Goal: Task Accomplishment & Management: Manage account settings

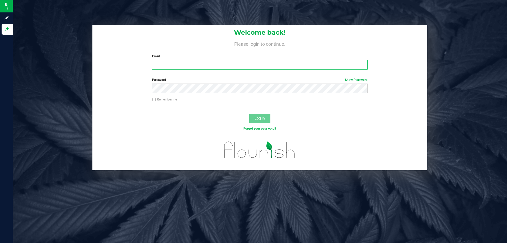
click at [206, 68] on input "Email" at bounding box center [259, 65] width 215 height 10
type input "[EMAIL_ADDRESS][DOMAIN_NAME]"
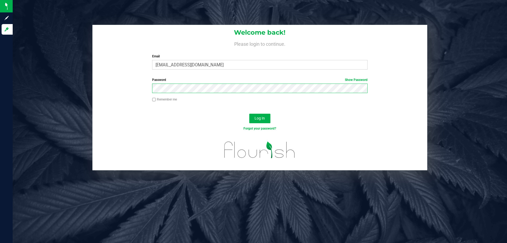
click at [249, 113] on button "Log In" at bounding box center [259, 118] width 21 height 10
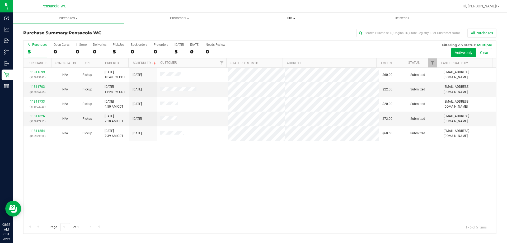
click at [284, 17] on span "Tills" at bounding box center [290, 18] width 111 height 5
click at [284, 32] on li "Manage tills" at bounding box center [290, 32] width 111 height 6
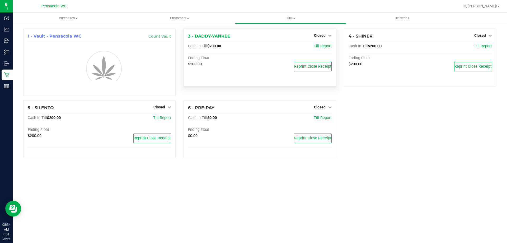
drag, startPoint x: 322, startPoint y: 37, endPoint x: 321, endPoint y: 40, distance: 3.3
click at [322, 38] on div "Closed" at bounding box center [323, 35] width 18 height 6
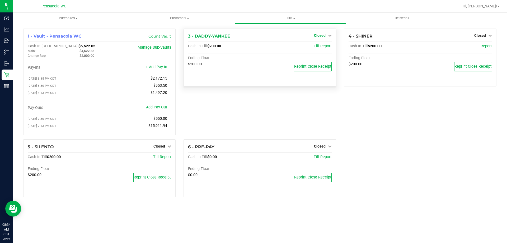
click at [317, 37] on span "Closed" at bounding box center [320, 35] width 12 height 4
click at [317, 47] on link "Open Till" at bounding box center [320, 46] width 14 height 4
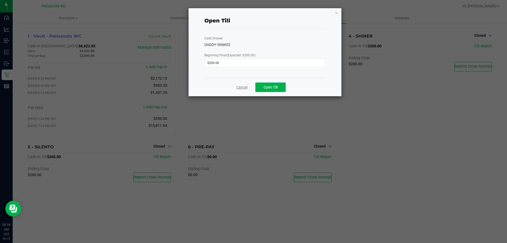
click at [244, 89] on link "Cancel" at bounding box center [241, 87] width 11 height 6
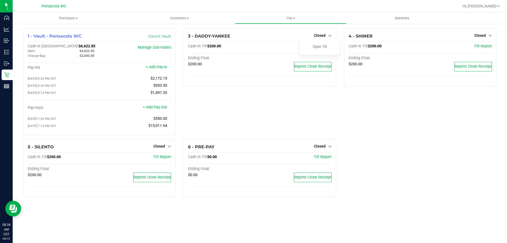
click at [324, 148] on span "Closed" at bounding box center [320, 146] width 12 height 4
click at [322, 159] on link "Open Till" at bounding box center [320, 157] width 14 height 4
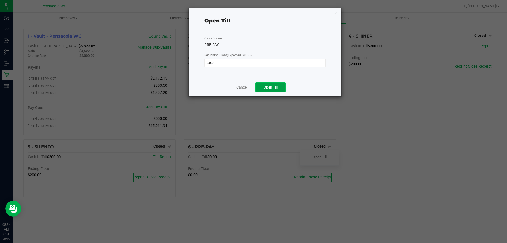
click at [273, 91] on button "Open Till" at bounding box center [270, 87] width 30 height 10
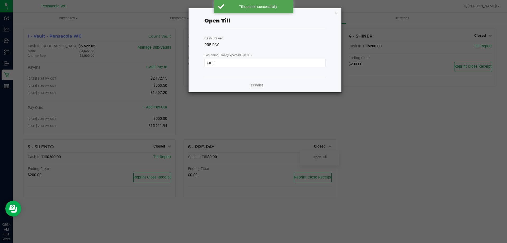
click at [260, 85] on link "Dismiss" at bounding box center [257, 85] width 13 height 6
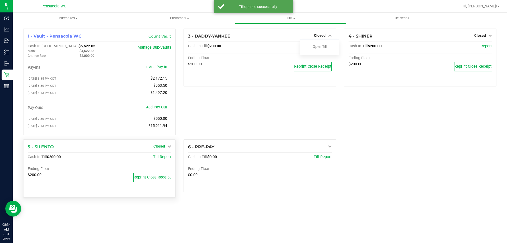
click at [169, 148] on icon at bounding box center [169, 146] width 4 height 4
click at [164, 159] on link "Open Till" at bounding box center [159, 157] width 14 height 4
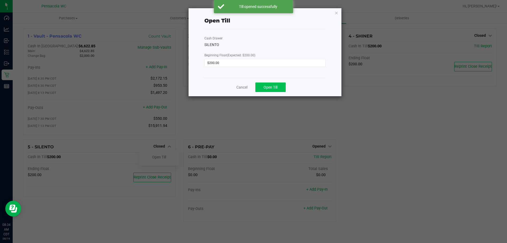
click at [271, 88] on span "Open Till" at bounding box center [270, 87] width 14 height 4
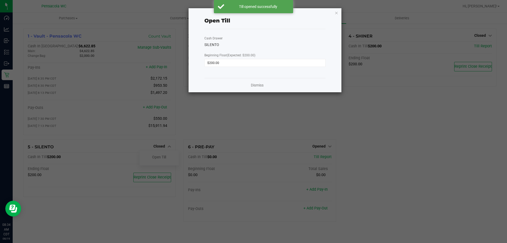
click at [253, 93] on ngb-modal-window "Open Till Cash Drawer SILENTO Beginning Float (Expected: $200.00) $200.00 Dismi…" at bounding box center [255, 121] width 511 height 243
click at [257, 85] on link "Dismiss" at bounding box center [257, 85] width 13 height 6
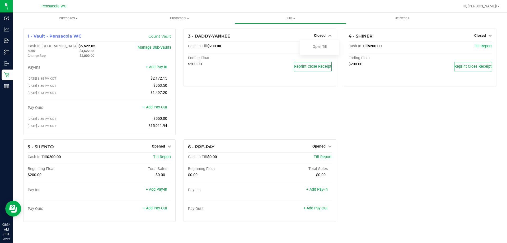
click at [317, 47] on link "Open Till" at bounding box center [320, 46] width 14 height 4
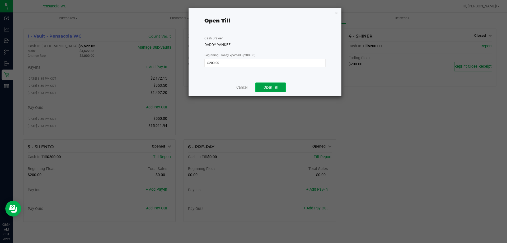
click at [277, 87] on span "Open Till" at bounding box center [270, 87] width 14 height 4
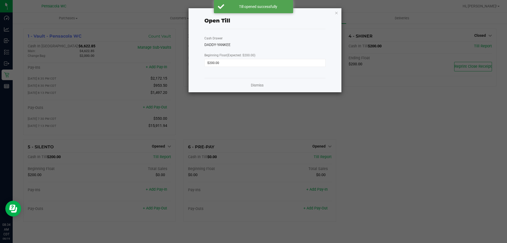
click at [253, 85] on link "Dismiss" at bounding box center [257, 85] width 13 height 6
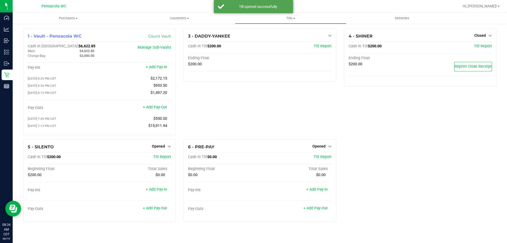
click at [486, 34] on link "Closed" at bounding box center [483, 35] width 18 height 4
click at [480, 45] on link "Open Till" at bounding box center [480, 46] width 14 height 4
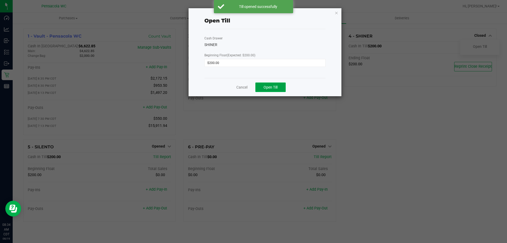
click at [278, 89] on button "Open Till" at bounding box center [270, 87] width 30 height 10
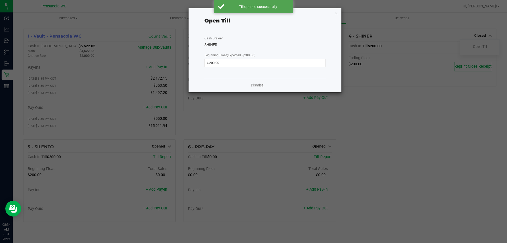
click at [259, 84] on link "Dismiss" at bounding box center [257, 85] width 13 height 6
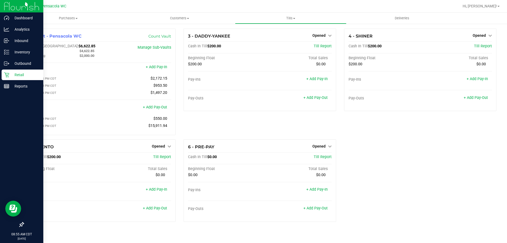
click at [12, 73] on p "Retail" at bounding box center [25, 75] width 32 height 6
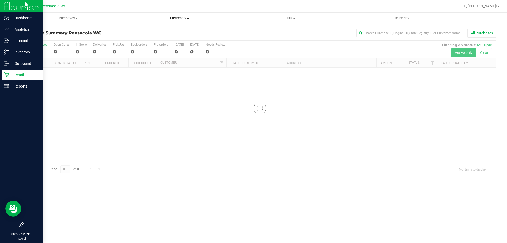
click at [177, 18] on span "Customers" at bounding box center [179, 18] width 111 height 5
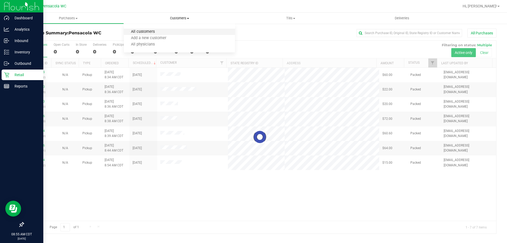
click at [140, 31] on span "All customers" at bounding box center [143, 32] width 38 height 4
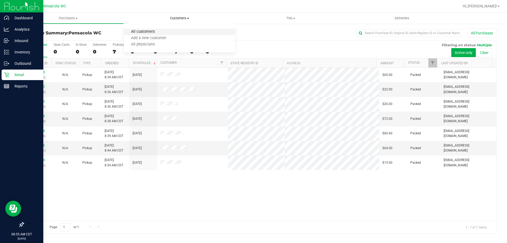
click at [147, 31] on span "All customers" at bounding box center [143, 32] width 38 height 4
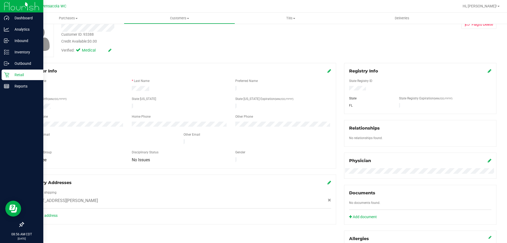
scroll to position [45, 0]
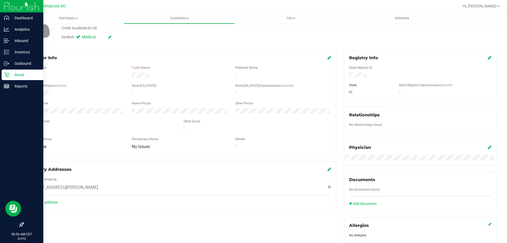
click at [311, 225] on div "Member Info * First Name * Last Name Preferred Name * Date of Birth (MM/DD/YYYY…" at bounding box center [259, 203] width 481 height 306
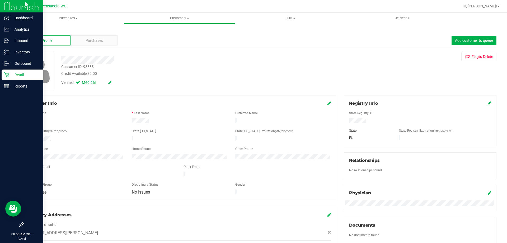
click at [5, 72] on icon at bounding box center [6, 74] width 5 height 5
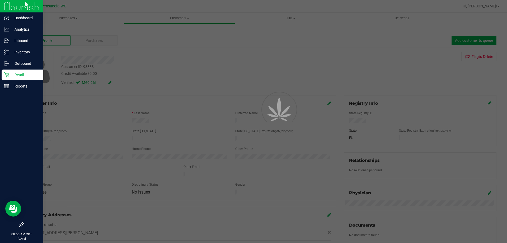
click at [4, 78] on div "Retail" at bounding box center [23, 74] width 42 height 11
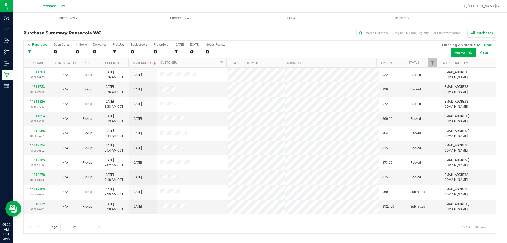
click at [124, 61] on th "Ordered" at bounding box center [115, 62] width 28 height 9
click at [431, 60] on link "Filter" at bounding box center [432, 62] width 9 height 9
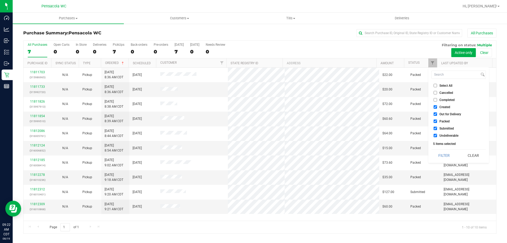
click at [435, 85] on input "Select All" at bounding box center [434, 85] width 3 height 3
checkbox input "true"
click at [435, 85] on input "Select All" at bounding box center [434, 85] width 3 height 3
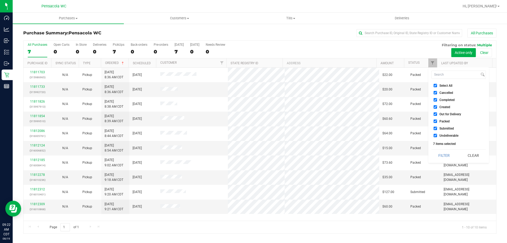
checkbox input "false"
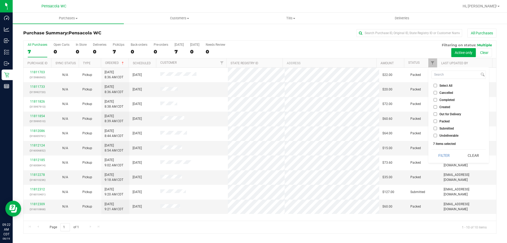
checkbox input "false"
click at [435, 127] on input "Submitted" at bounding box center [434, 127] width 3 height 3
checkbox input "true"
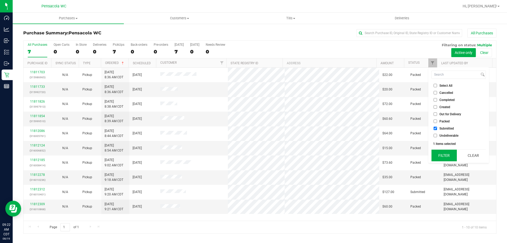
click at [445, 151] on button "Filter" at bounding box center [443, 155] width 25 height 12
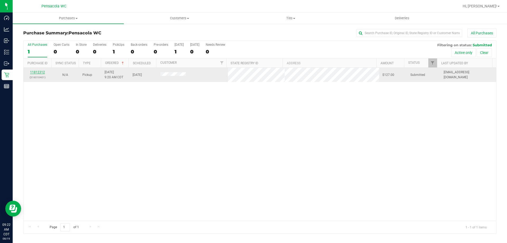
click at [35, 74] on link "11812312" at bounding box center [37, 72] width 15 height 4
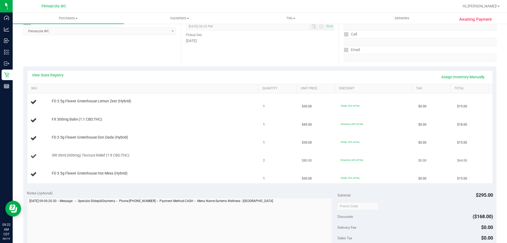
scroll to position [79, 0]
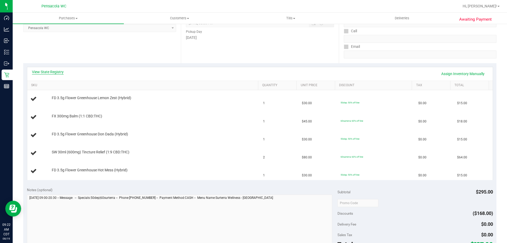
click at [57, 74] on link "View State Registry" at bounding box center [48, 71] width 32 height 5
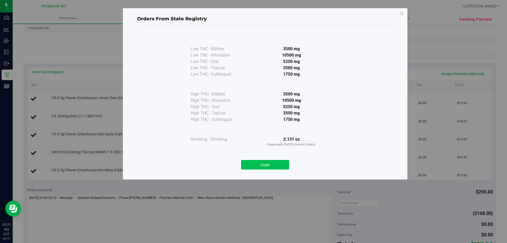
click at [275, 165] on button "Close" at bounding box center [265, 165] width 48 height 10
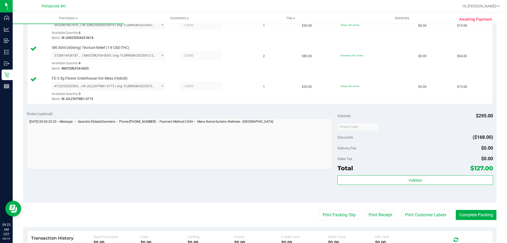
scroll to position [238, 0]
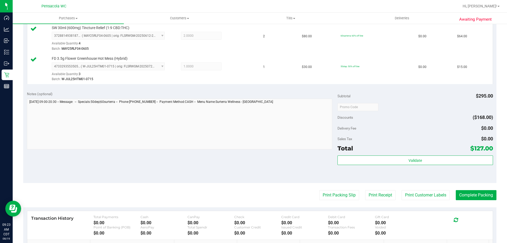
click at [385, 154] on div "Subtotal $295.00 Discounts ($168.00) Delivery Fee $0.00 Sales Tax $0.00 Total $…" at bounding box center [414, 135] width 155 height 88
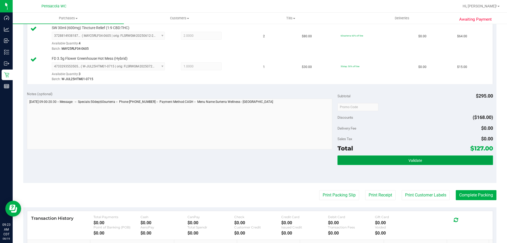
click at [385, 157] on button "Validate" at bounding box center [414, 160] width 155 height 10
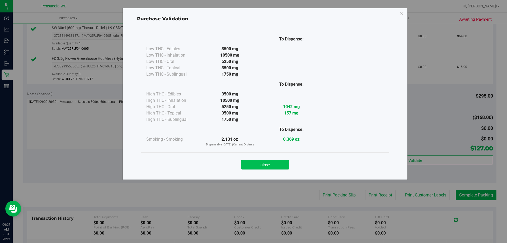
drag, startPoint x: 281, startPoint y: 164, endPoint x: 314, endPoint y: 179, distance: 36.6
click at [282, 165] on button "Close" at bounding box center [265, 165] width 48 height 10
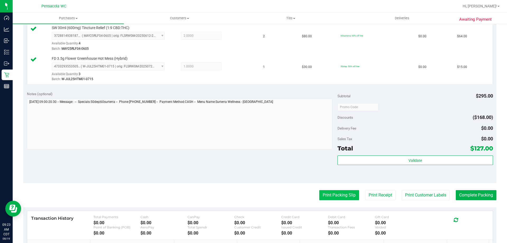
click at [332, 195] on purchase-details "Back Edit Purchase Cancel Purchase View Profile # 11812312 BioTrack ID: - Submi…" at bounding box center [259, 48] width 473 height 515
click at [332, 195] on button "Print Packing Slip" at bounding box center [339, 195] width 40 height 10
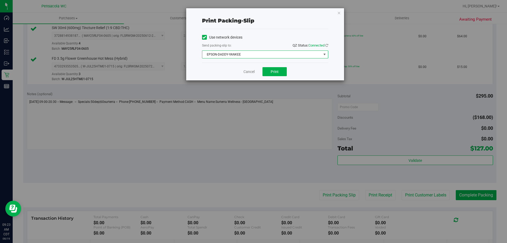
click at [271, 56] on span "EPSON-DADDY-YANKEE" at bounding box center [261, 54] width 119 height 7
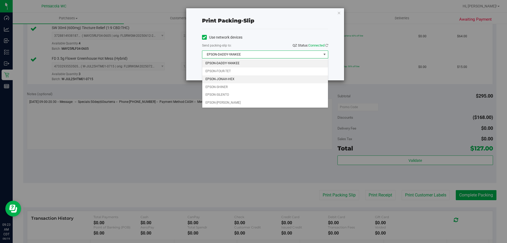
click at [256, 75] on li "EPSON-JONAH-HEX" at bounding box center [265, 79] width 126 height 8
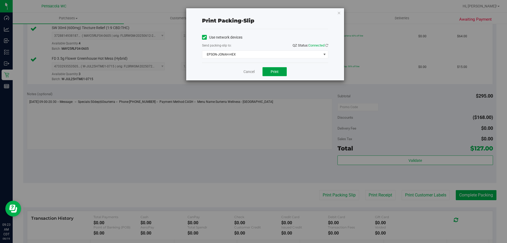
click at [280, 68] on button "Print" at bounding box center [274, 71] width 24 height 9
click at [244, 72] on link "Cancel" at bounding box center [248, 72] width 11 height 6
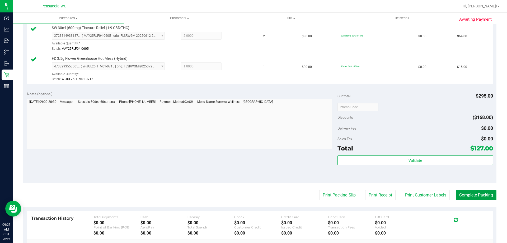
click at [490, 193] on button "Complete Packing" at bounding box center [476, 195] width 41 height 10
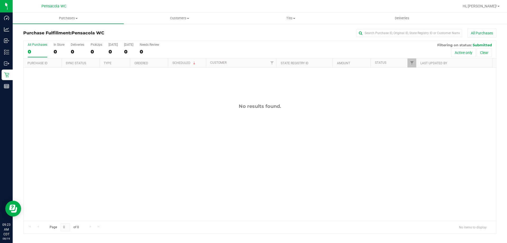
click at [507, 239] on div "Purchases Summary of purchases Fulfillment All purchases Customers All customer…" at bounding box center [260, 128] width 494 height 230
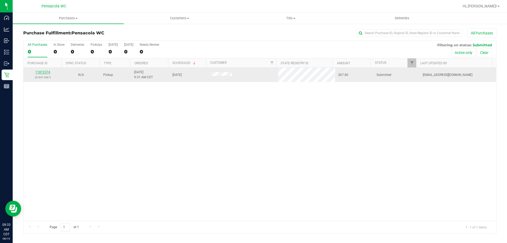
click at [42, 72] on link "11812374" at bounding box center [42, 72] width 15 height 4
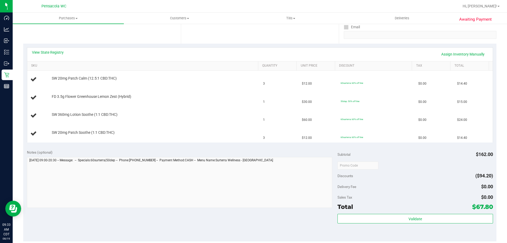
scroll to position [102, 0]
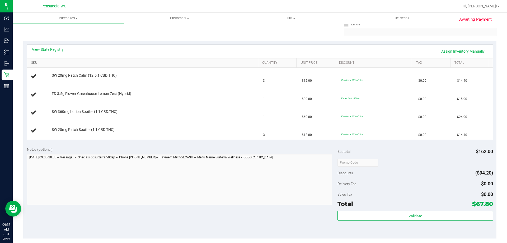
click at [217, 63] on link "SKU" at bounding box center [143, 63] width 225 height 4
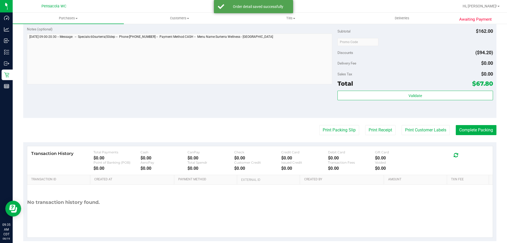
scroll to position [281, 0]
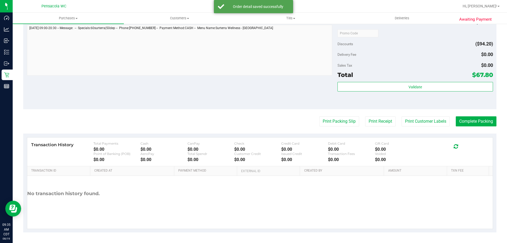
click at [438, 100] on div "Validate" at bounding box center [414, 94] width 155 height 24
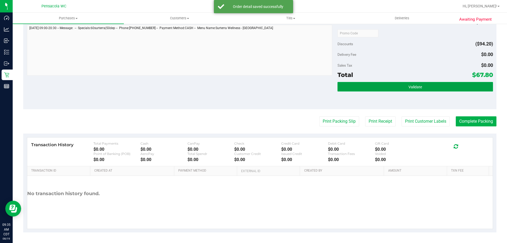
click at [437, 85] on button "Validate" at bounding box center [414, 87] width 155 height 10
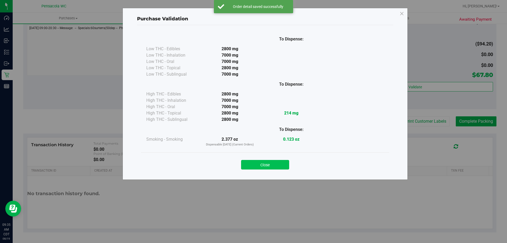
click at [280, 165] on button "Close" at bounding box center [265, 165] width 48 height 10
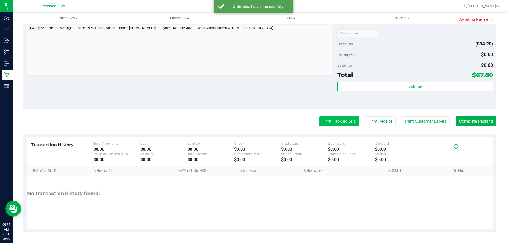
click at [327, 126] on button "Print Packing Slip" at bounding box center [339, 121] width 40 height 10
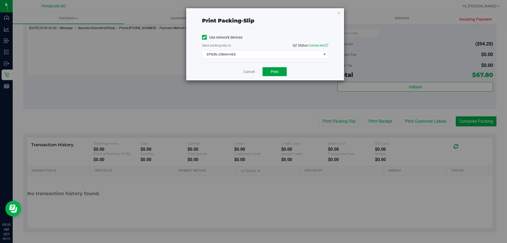
click at [278, 71] on button "Print" at bounding box center [274, 71] width 24 height 9
click at [252, 73] on link "Cancel" at bounding box center [248, 72] width 11 height 6
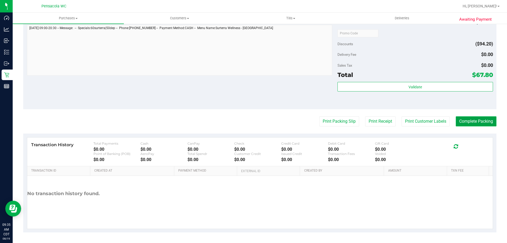
click at [466, 125] on button "Complete Packing" at bounding box center [476, 121] width 41 height 10
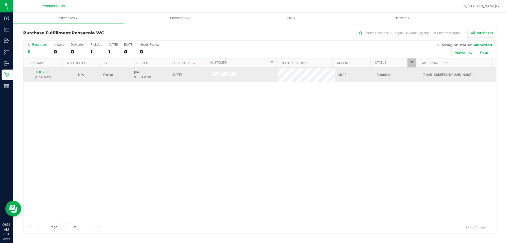
click at [39, 72] on link "11812385" at bounding box center [42, 72] width 15 height 4
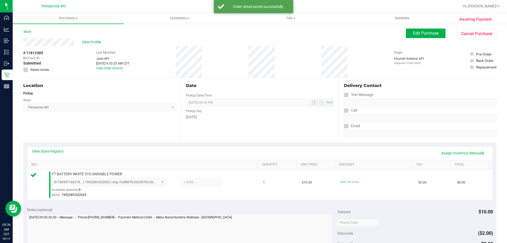
drag, startPoint x: 39, startPoint y: 72, endPoint x: 361, endPoint y: 129, distance: 327.2
click at [339, 82] on div "Pensacola WC Hi, [PERSON_NAME]! Purchases Summary of purchases Fulfillment All …" at bounding box center [260, 121] width 494 height 243
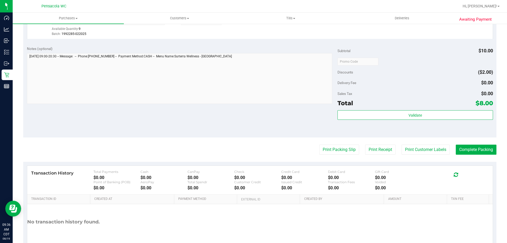
scroll to position [162, 0]
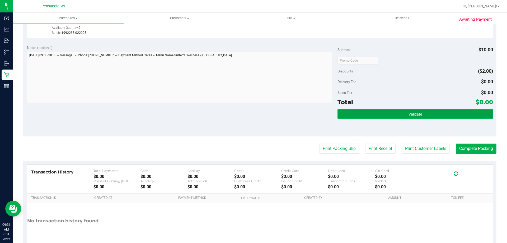
click at [439, 112] on button "Validate" at bounding box center [414, 114] width 155 height 10
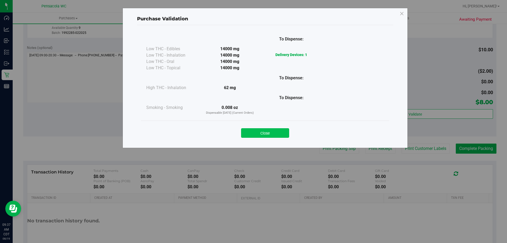
click at [273, 129] on button "Close" at bounding box center [265, 133] width 48 height 10
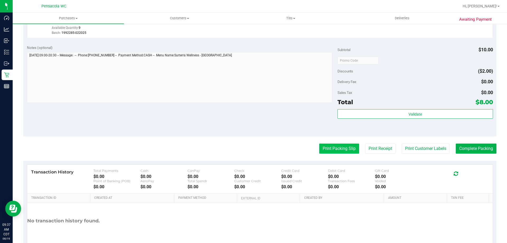
click at [335, 145] on button "Print Packing Slip" at bounding box center [339, 148] width 40 height 10
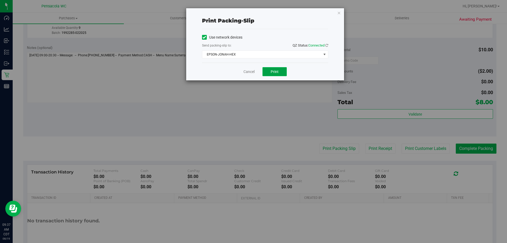
click at [277, 70] on span "Print" at bounding box center [275, 71] width 8 height 4
click at [249, 73] on link "Cancel" at bounding box center [248, 72] width 11 height 6
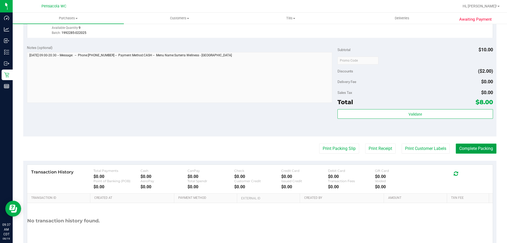
click at [467, 152] on button "Complete Packing" at bounding box center [476, 148] width 41 height 10
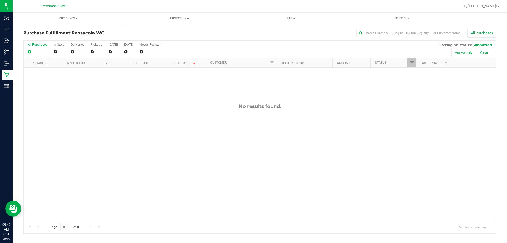
click at [67, 168] on div "No results found." at bounding box center [259, 162] width 472 height 188
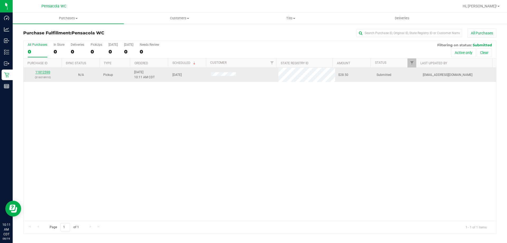
click at [49, 73] on link "11812590" at bounding box center [42, 72] width 15 height 4
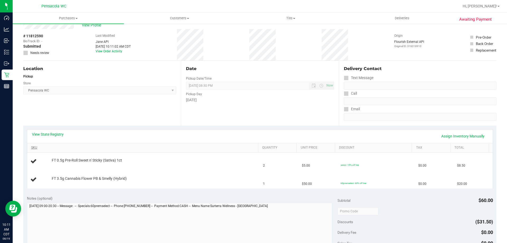
scroll to position [26, 0]
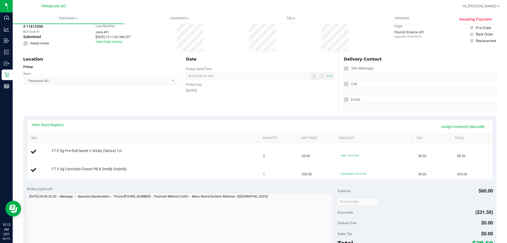
click at [53, 127] on div "View State Registry Assign Inventory Manually" at bounding box center [260, 126] width 456 height 9
click at [53, 125] on link "View State Registry" at bounding box center [48, 124] width 32 height 5
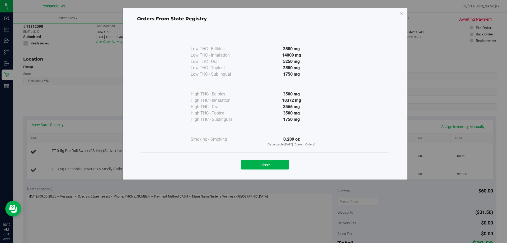
click at [259, 161] on button "Close" at bounding box center [265, 165] width 48 height 10
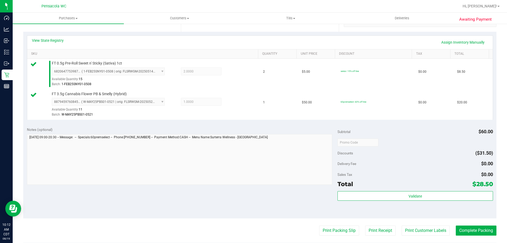
scroll to position [111, 0]
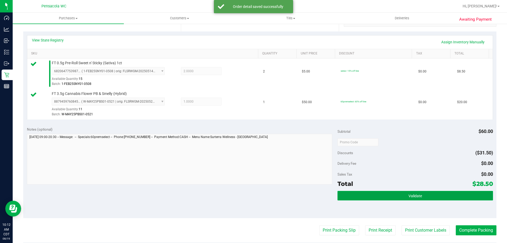
click at [413, 192] on button "Validate" at bounding box center [414, 196] width 155 height 10
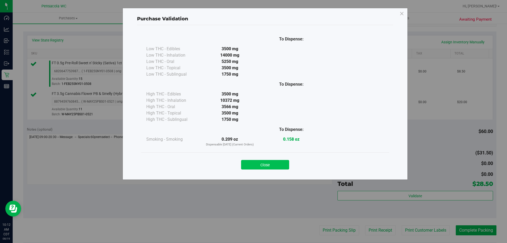
click at [278, 163] on button "Close" at bounding box center [265, 165] width 48 height 10
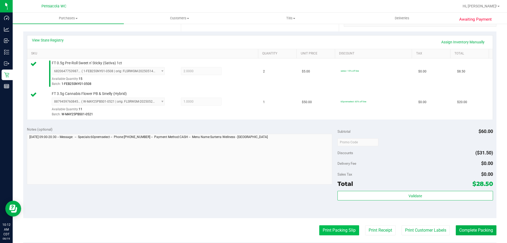
click at [340, 227] on button "Print Packing Slip" at bounding box center [339, 230] width 40 height 10
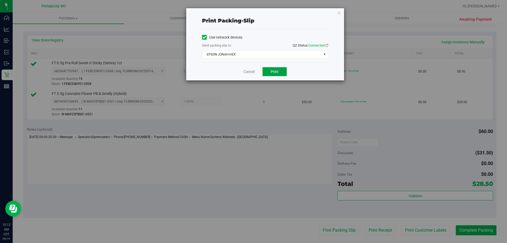
click at [271, 70] on span "Print" at bounding box center [275, 71] width 8 height 4
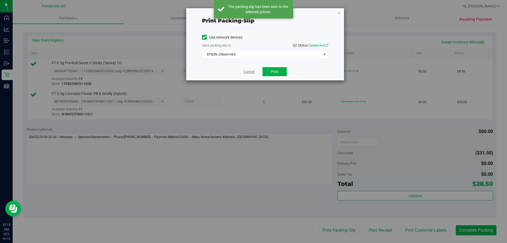
click at [244, 73] on link "Cancel" at bounding box center [248, 72] width 11 height 6
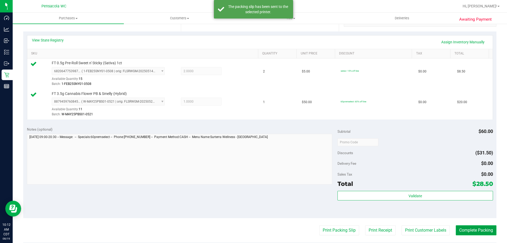
click at [462, 234] on button "Complete Packing" at bounding box center [476, 230] width 41 height 10
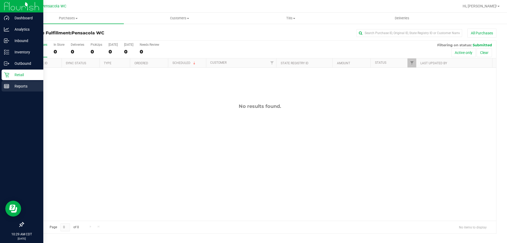
click at [4, 87] on line at bounding box center [6, 87] width 5 height 0
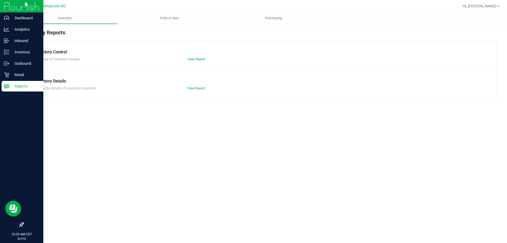
click at [170, 19] on span "Point of Sale" at bounding box center [169, 18] width 33 height 5
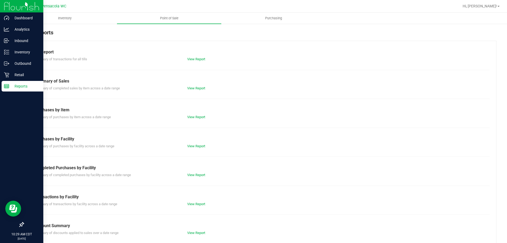
click at [189, 166] on div "Completed Purchases by Facility" at bounding box center [259, 167] width 451 height 6
click at [196, 175] on link "View Report" at bounding box center [196, 175] width 18 height 4
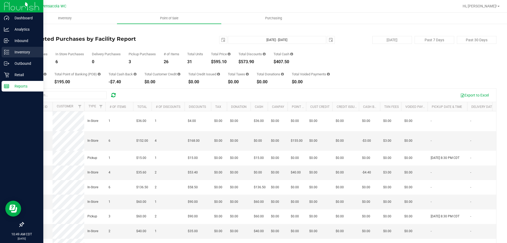
click at [3, 54] on div "Inventory" at bounding box center [23, 52] width 42 height 11
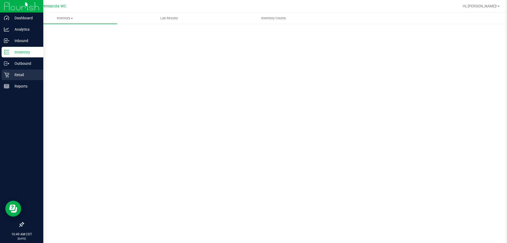
click at [17, 73] on p "Retail" at bounding box center [25, 75] width 32 height 6
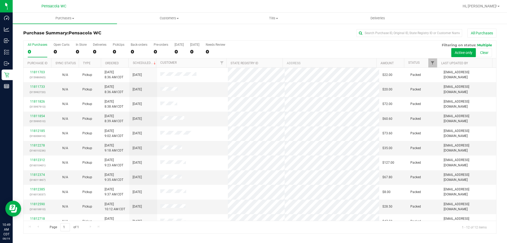
click at [432, 64] on span "Filter" at bounding box center [432, 63] width 4 height 4
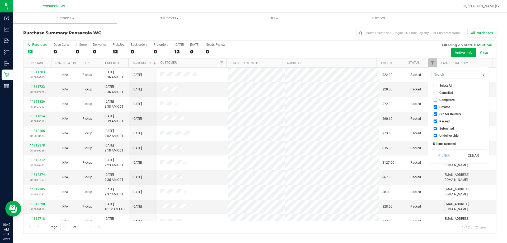
click at [441, 84] on span "Select All" at bounding box center [445, 85] width 13 height 3
click at [437, 84] on input "Select All" at bounding box center [434, 85] width 3 height 3
checkbox input "true"
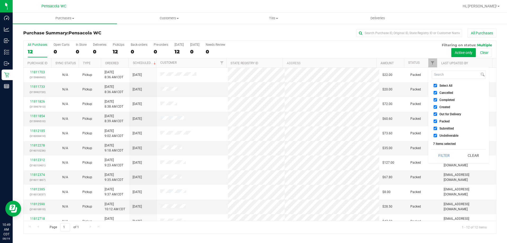
click at [435, 84] on input "Select All" at bounding box center [434, 85] width 3 height 3
checkbox input "false"
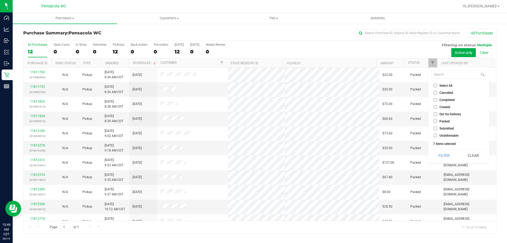
checkbox input "false"
click at [436, 128] on input "Submitted" at bounding box center [434, 127] width 3 height 3
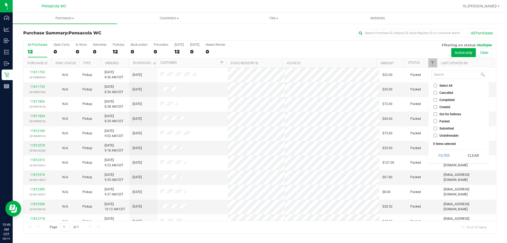
checkbox input "true"
click at [443, 161] on div "Select All Cancelled Completed Created Out for Delivery Packed Submitted Undeli…" at bounding box center [458, 114] width 61 height 95
click at [447, 153] on button "Filter" at bounding box center [443, 155] width 25 height 12
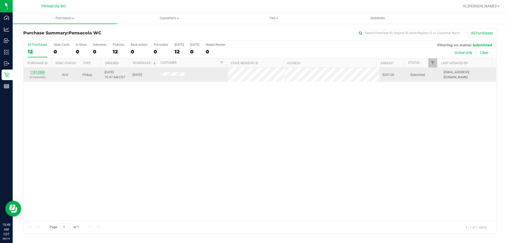
click at [35, 73] on link "11812806" at bounding box center [37, 72] width 15 height 4
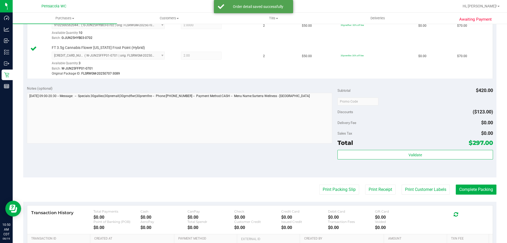
scroll to position [262, 0]
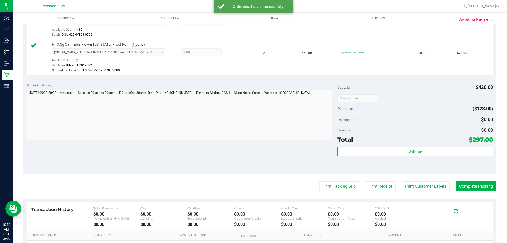
click at [432, 164] on div "Validate" at bounding box center [414, 158] width 155 height 24
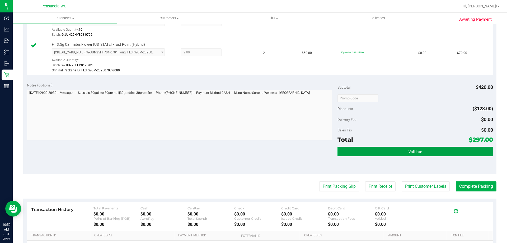
click at [408, 151] on span "Validate" at bounding box center [414, 151] width 13 height 4
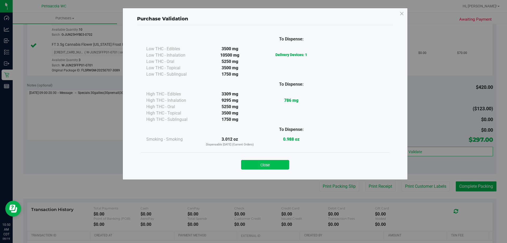
click at [273, 167] on button "Close" at bounding box center [265, 165] width 48 height 10
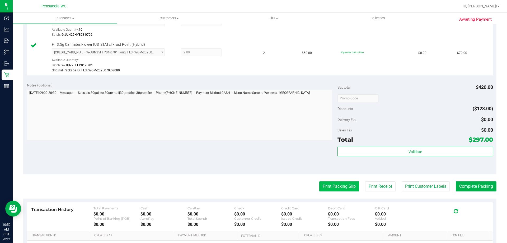
click at [332, 185] on button "Print Packing Slip" at bounding box center [339, 186] width 40 height 10
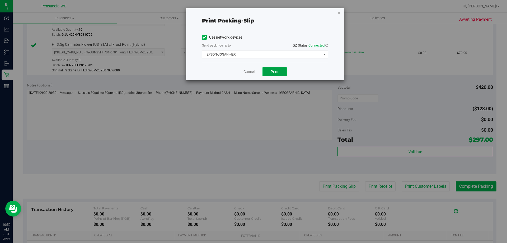
click at [286, 74] on button "Print" at bounding box center [274, 71] width 24 height 9
click at [246, 72] on link "Cancel" at bounding box center [248, 72] width 11 height 6
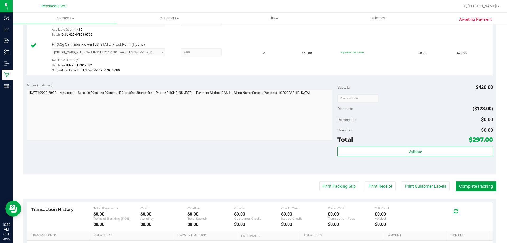
click at [466, 183] on button "Complete Packing" at bounding box center [476, 186] width 41 height 10
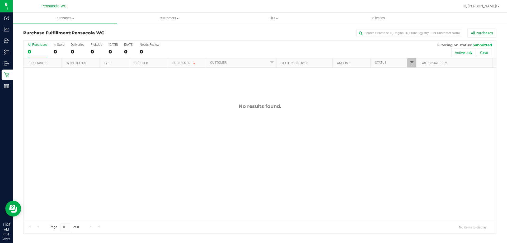
click at [410, 62] on span "Filter" at bounding box center [412, 63] width 4 height 4
click at [414, 124] on li "Packed" at bounding box center [437, 121] width 54 height 6
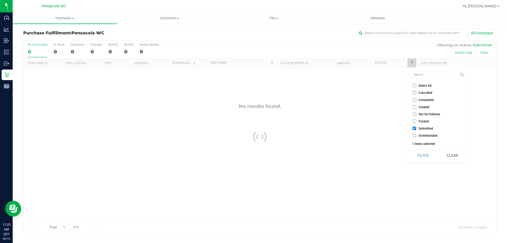
checkbox input "true"
click at [416, 121] on label "Packed" at bounding box center [421, 120] width 16 height 3
click at [416, 121] on input "Packed" at bounding box center [414, 120] width 3 height 3
click at [424, 155] on button "Filter" at bounding box center [422, 155] width 25 height 12
checkbox input "true"
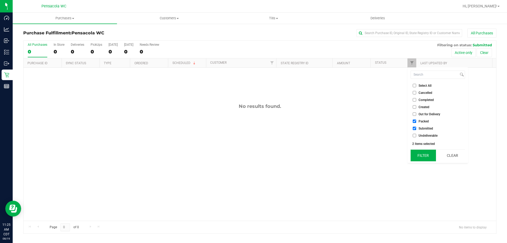
checkbox input "true"
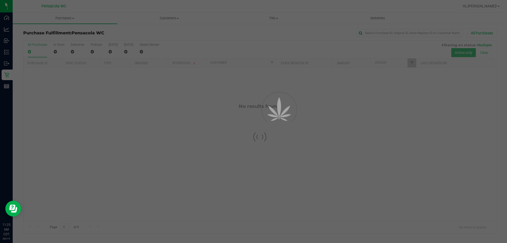
checkbox input "true"
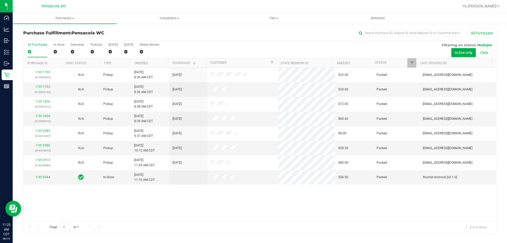
click at [408, 62] on link "Filter" at bounding box center [411, 62] width 9 height 9
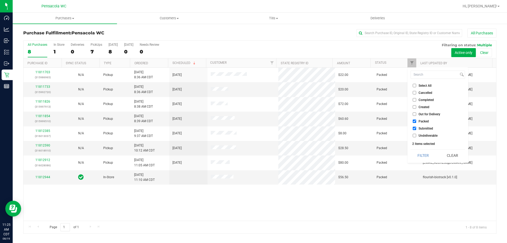
click at [414, 120] on input "Packed" at bounding box center [414, 120] width 3 height 3
checkbox input "false"
click at [419, 153] on button "Filter" at bounding box center [422, 155] width 25 height 12
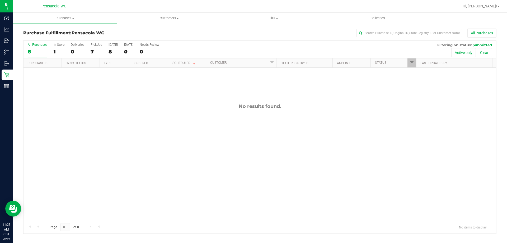
click at [304, 165] on div "No results found." at bounding box center [259, 162] width 472 height 188
